Goal: Transaction & Acquisition: Obtain resource

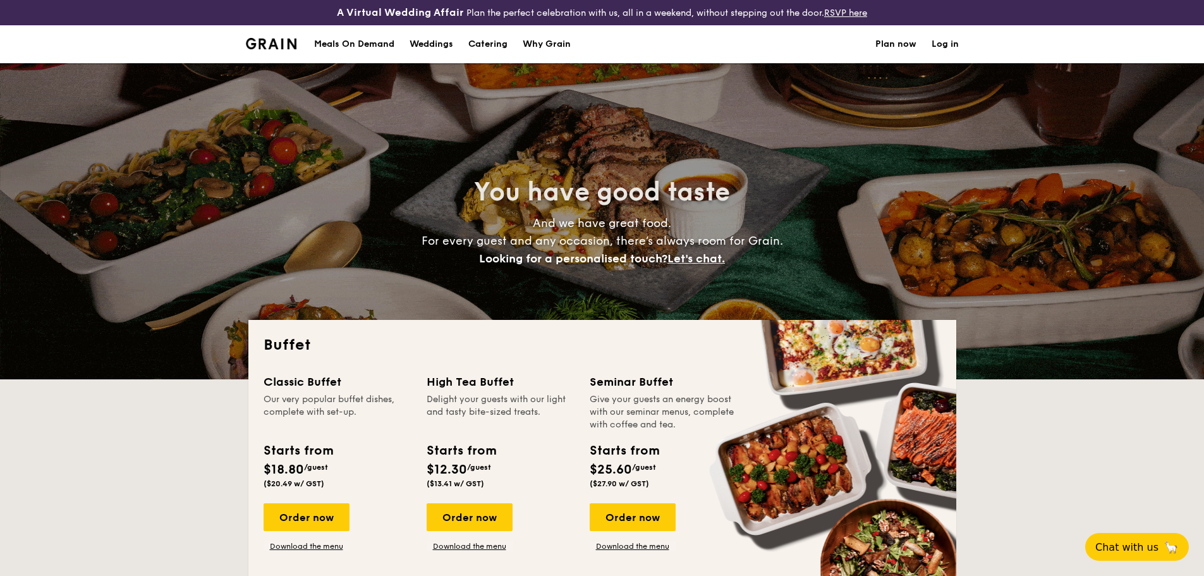
select select
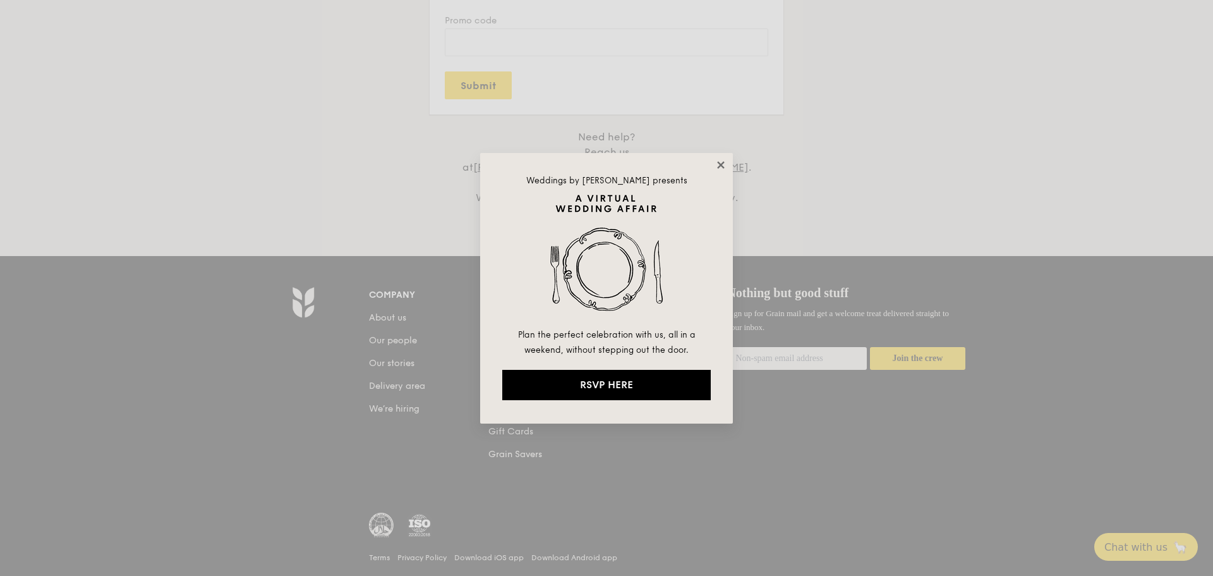
click at [720, 167] on icon at bounding box center [720, 164] width 11 height 11
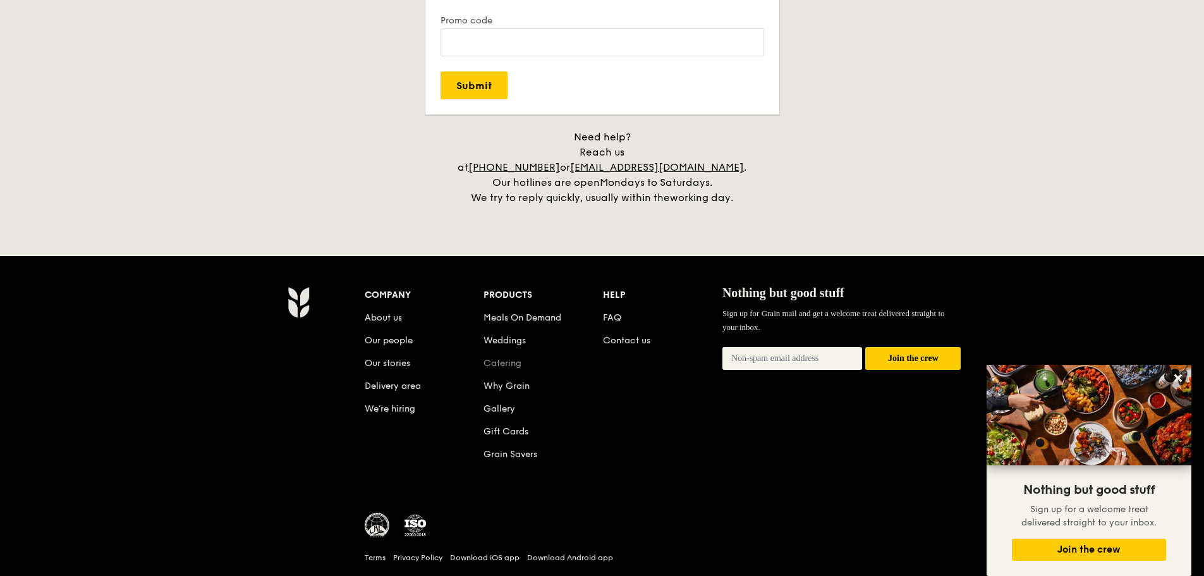
click at [507, 358] on link "Catering" at bounding box center [502, 363] width 38 height 11
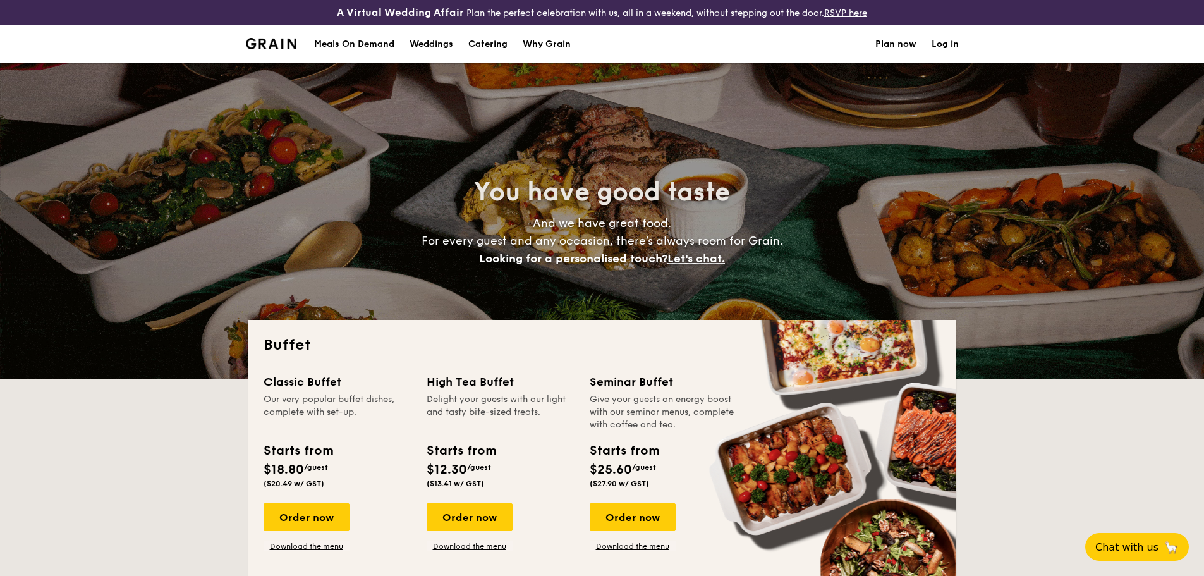
select select
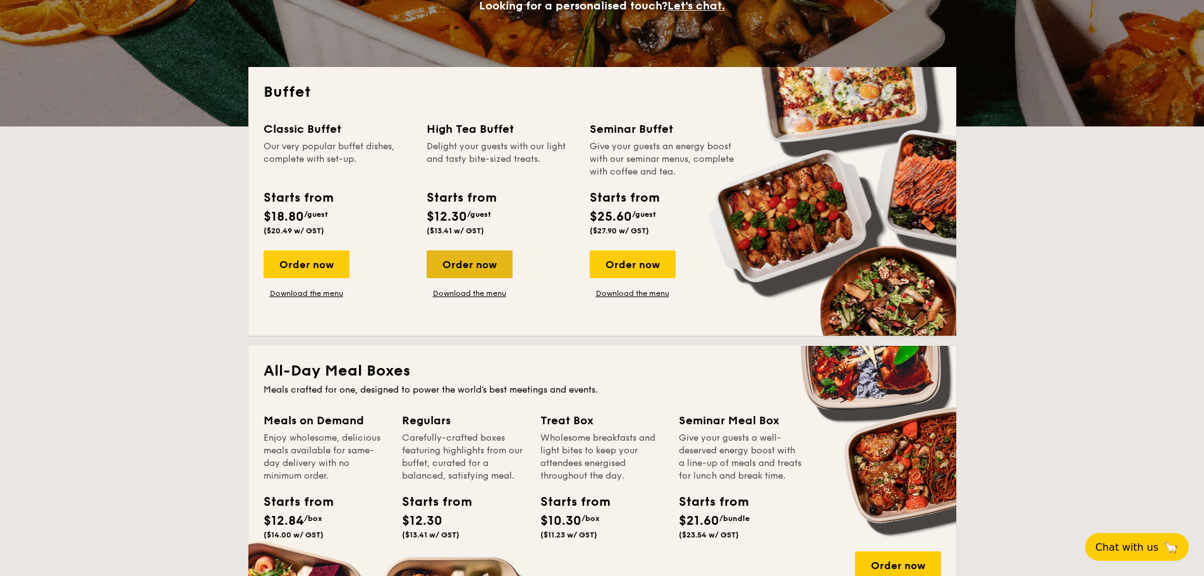
scroll to position [316, 0]
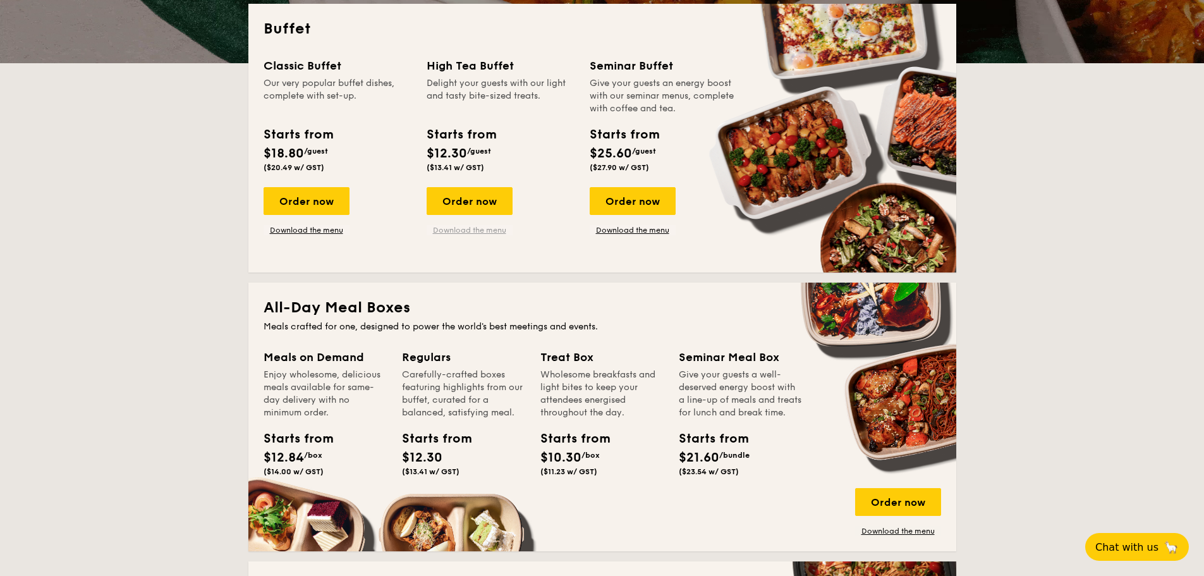
click at [475, 230] on link "Download the menu" at bounding box center [470, 230] width 86 height 10
